Goal: Task Accomplishment & Management: Use online tool/utility

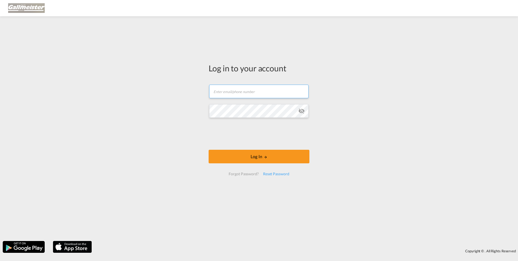
drag, startPoint x: 245, startPoint y: 85, endPoint x: 244, endPoint y: 88, distance: 2.8
click at [245, 85] on input "text" at bounding box center [258, 91] width 99 height 14
paste input "[PERSON_NAME][EMAIL_ADDRESS][PERSON_NAME][DOMAIN_NAME]"
type input "[PERSON_NAME][EMAIL_ADDRESS][PERSON_NAME][DOMAIN_NAME]"
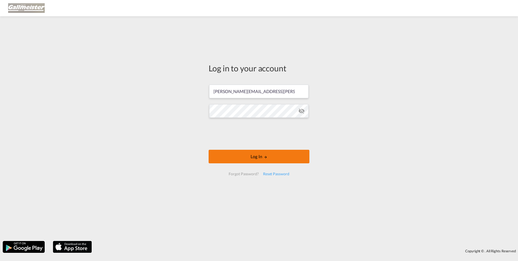
click at [229, 153] on button "Log In" at bounding box center [259, 156] width 101 height 14
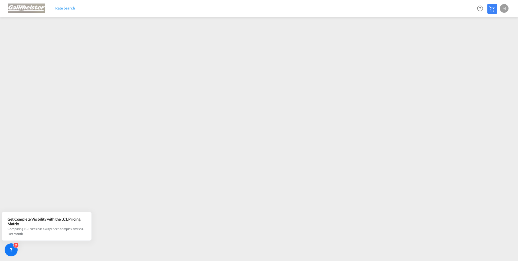
click at [23, 6] on img at bounding box center [26, 8] width 37 height 12
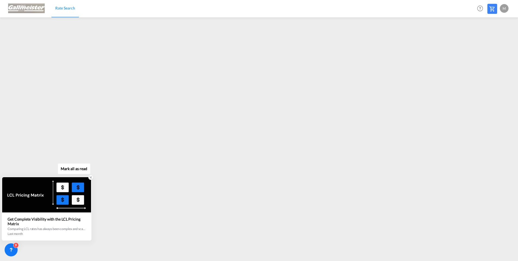
click at [90, 178] on icon at bounding box center [91, 177] width 2 height 2
